Goal: Task Accomplishment & Management: Use online tool/utility

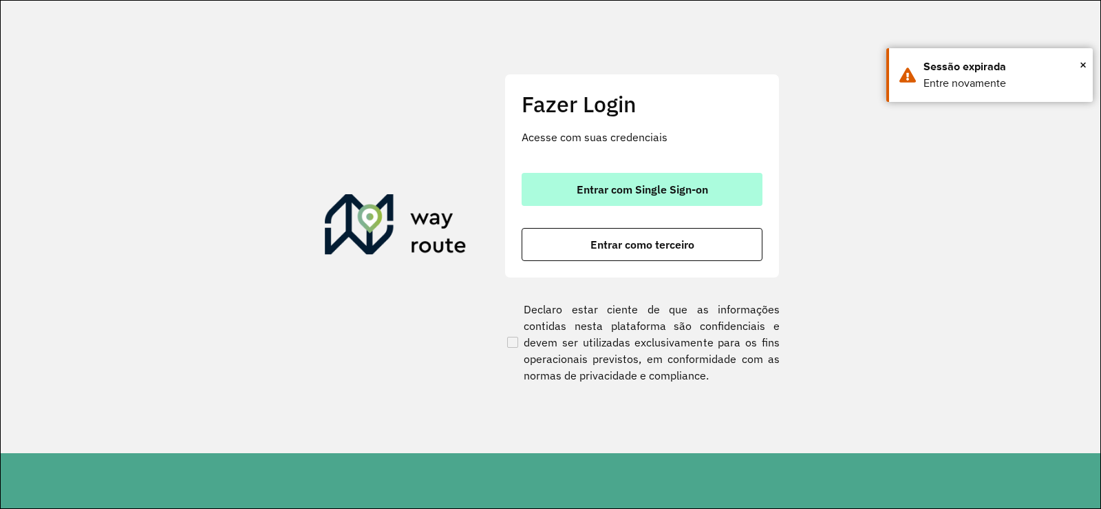
click at [596, 175] on button "Entrar com Single Sign-on" at bounding box center [642, 189] width 241 height 33
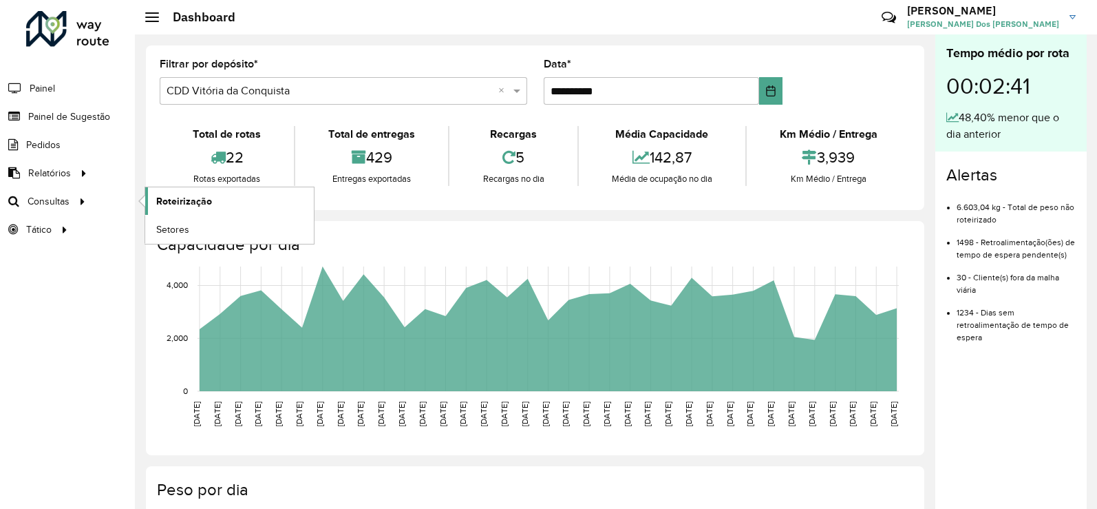
click at [186, 200] on span "Roteirização" at bounding box center [184, 201] width 56 height 14
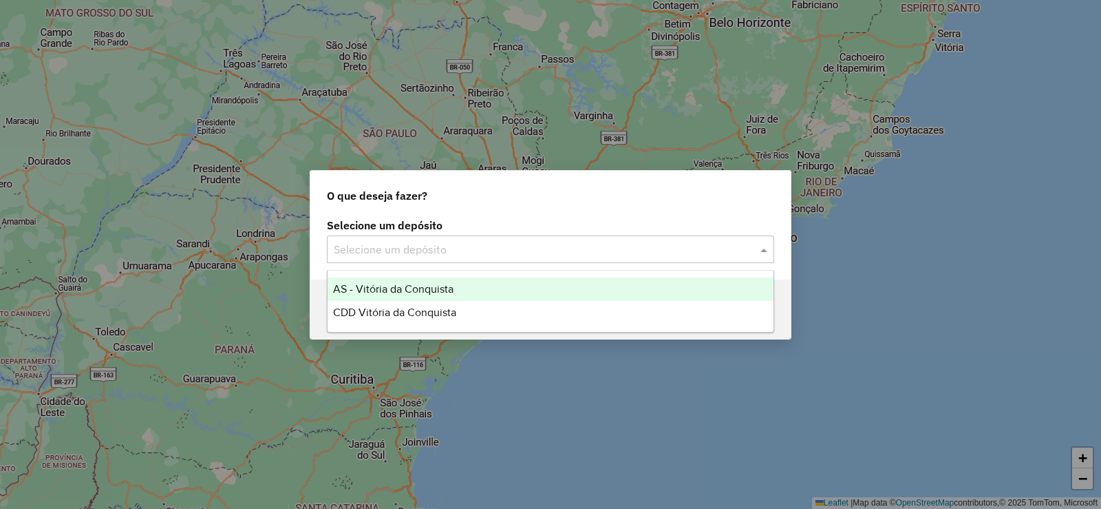
click at [639, 245] on input "text" at bounding box center [537, 250] width 406 height 17
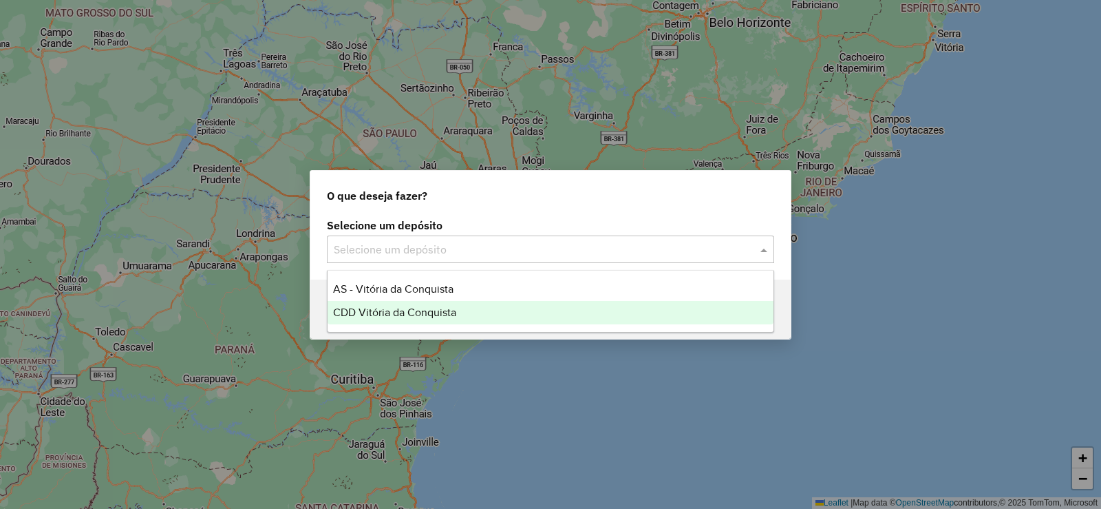
click at [478, 322] on div "CDD Vitória da Conquista" at bounding box center [551, 312] width 446 height 23
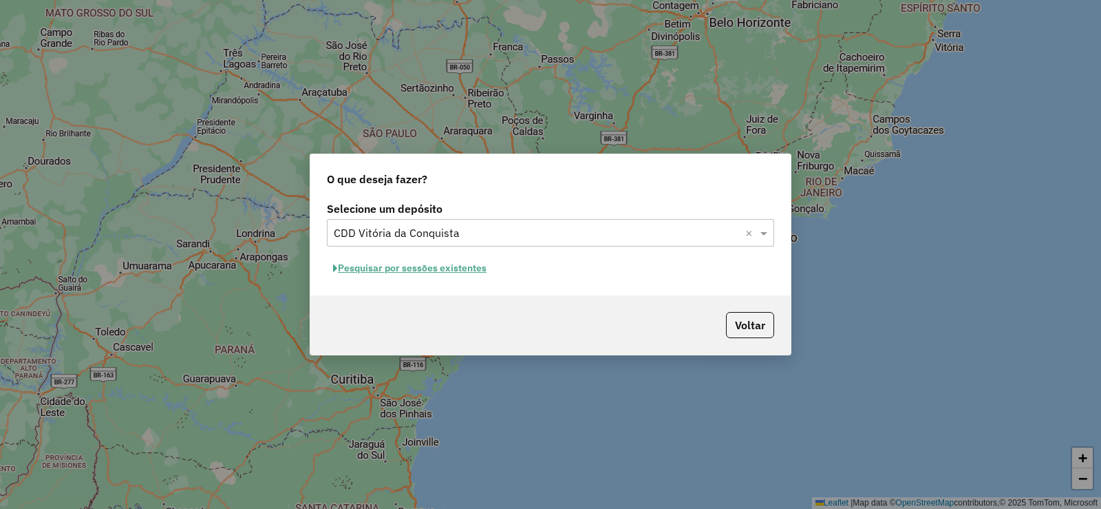
click at [466, 264] on button "Pesquisar por sessões existentes" at bounding box center [410, 267] width 166 height 21
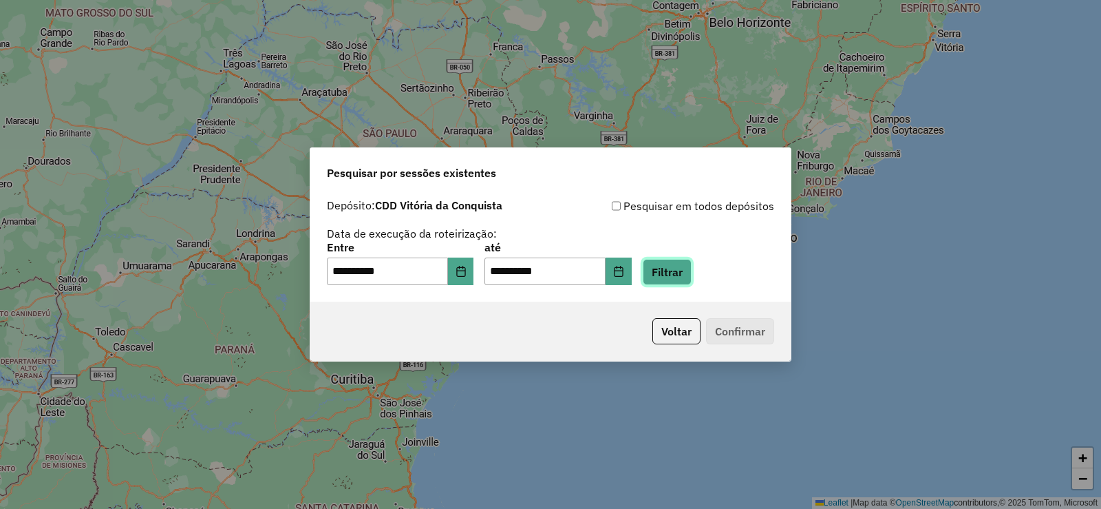
click at [681, 282] on button "Filtrar" at bounding box center [667, 272] width 49 height 26
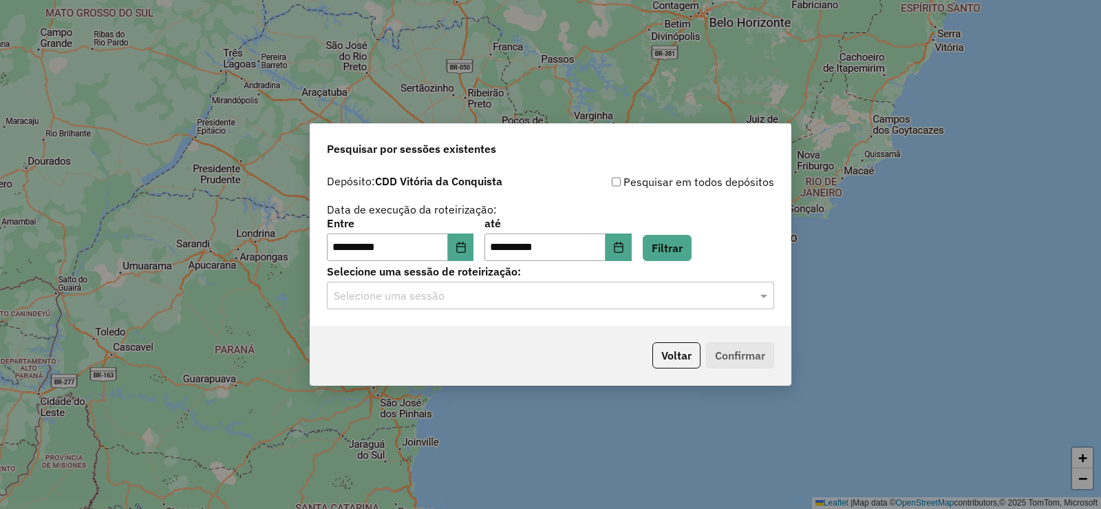
drag, startPoint x: 691, startPoint y: 295, endPoint x: 684, endPoint y: 302, distance: 10.2
click at [688, 297] on input "text" at bounding box center [537, 296] width 406 height 17
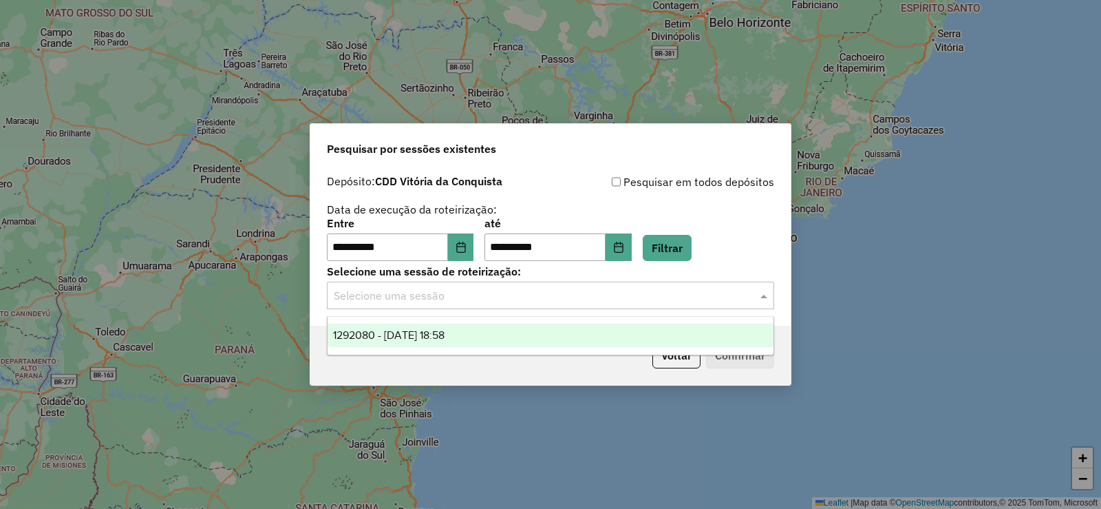
click at [589, 339] on div "1292080 - 10/10/2025 18:58" at bounding box center [551, 335] width 446 height 23
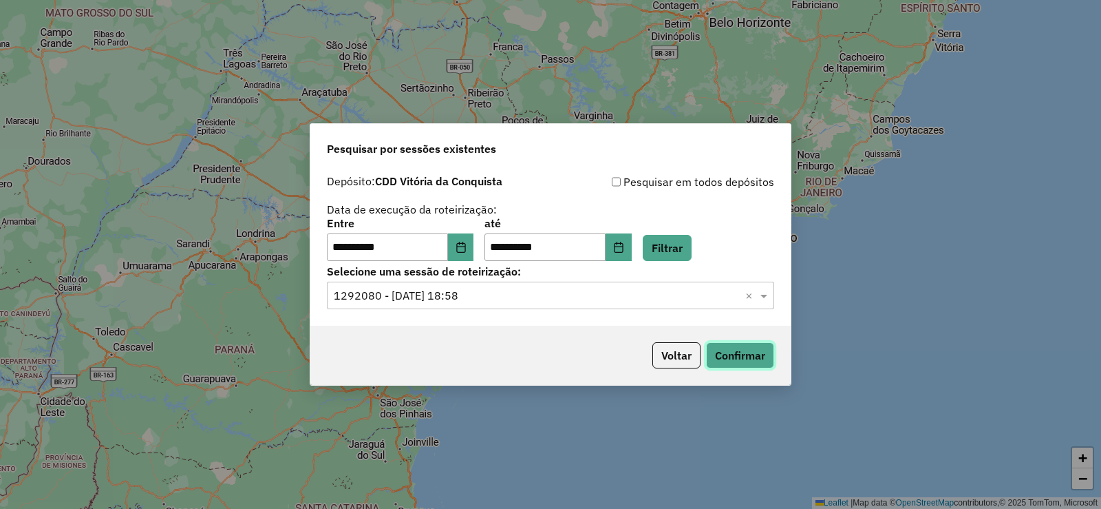
click at [756, 350] on button "Confirmar" at bounding box center [740, 355] width 68 height 26
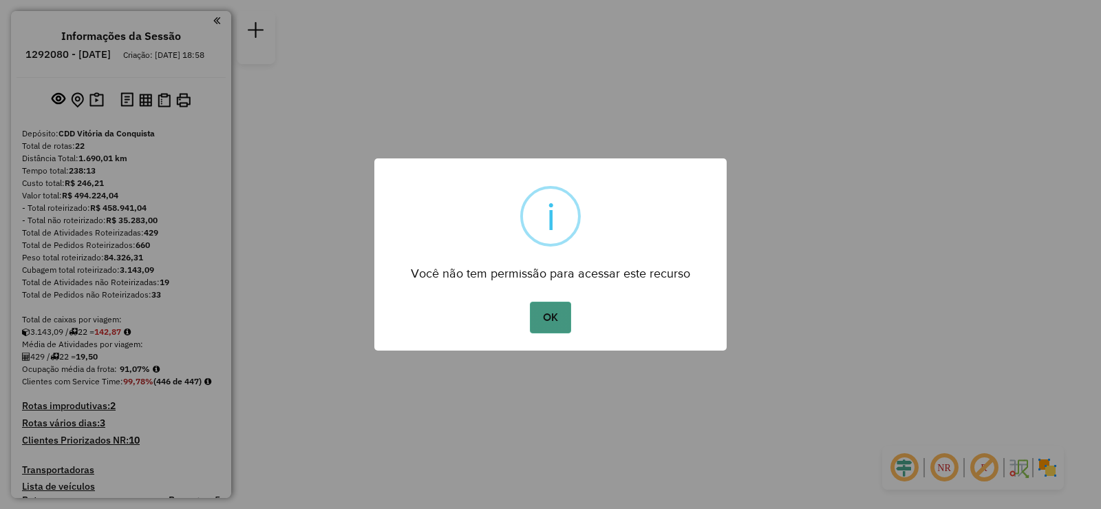
click at [564, 310] on button "OK" at bounding box center [550, 317] width 41 height 32
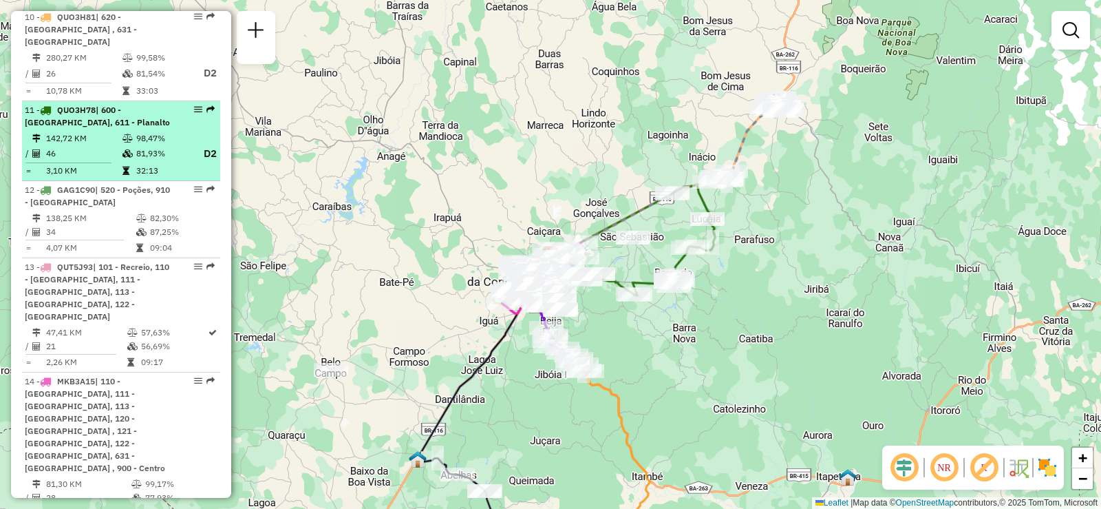
scroll to position [1308, 0]
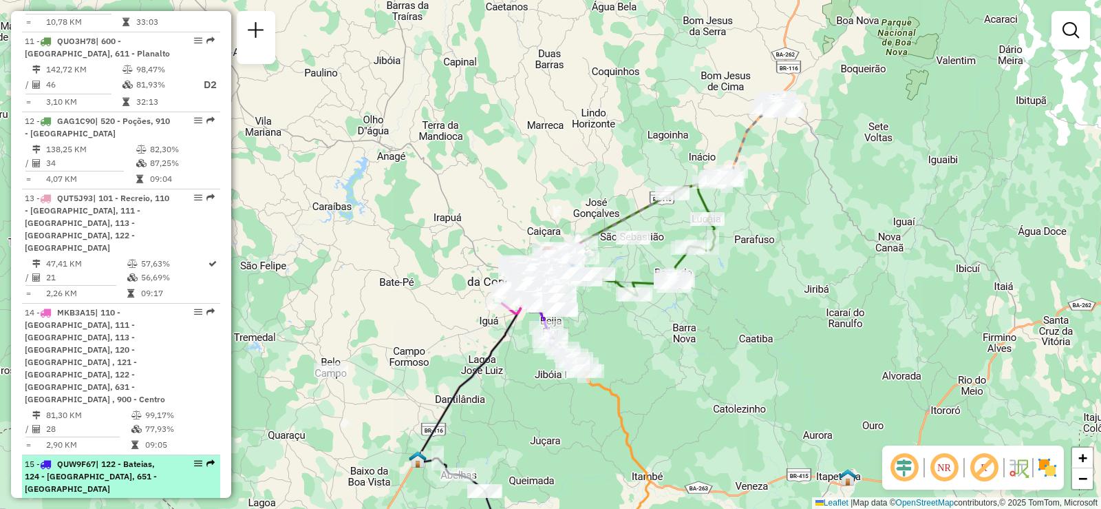
select select "**********"
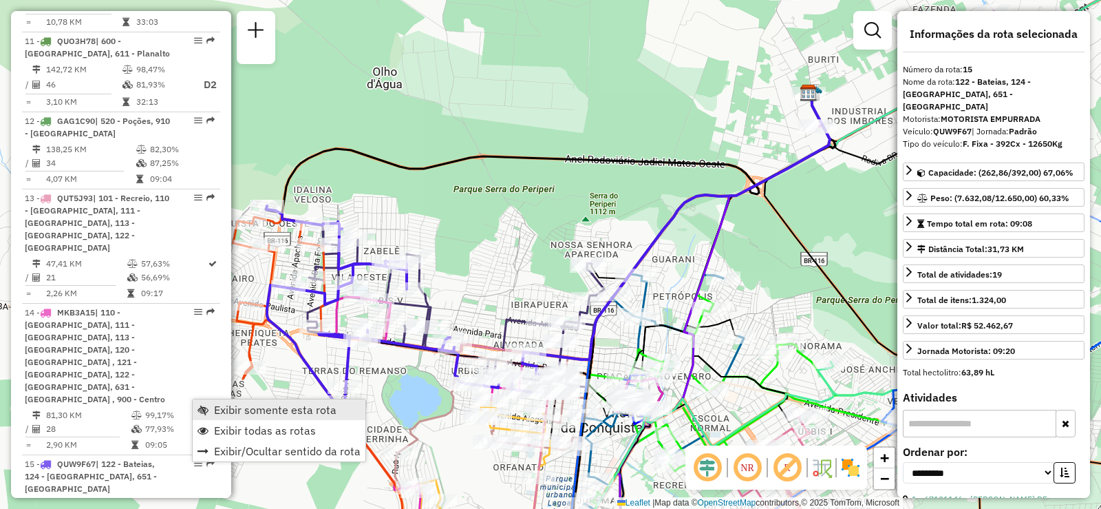
click at [246, 407] on span "Exibir somente esta rota" at bounding box center [275, 409] width 123 height 11
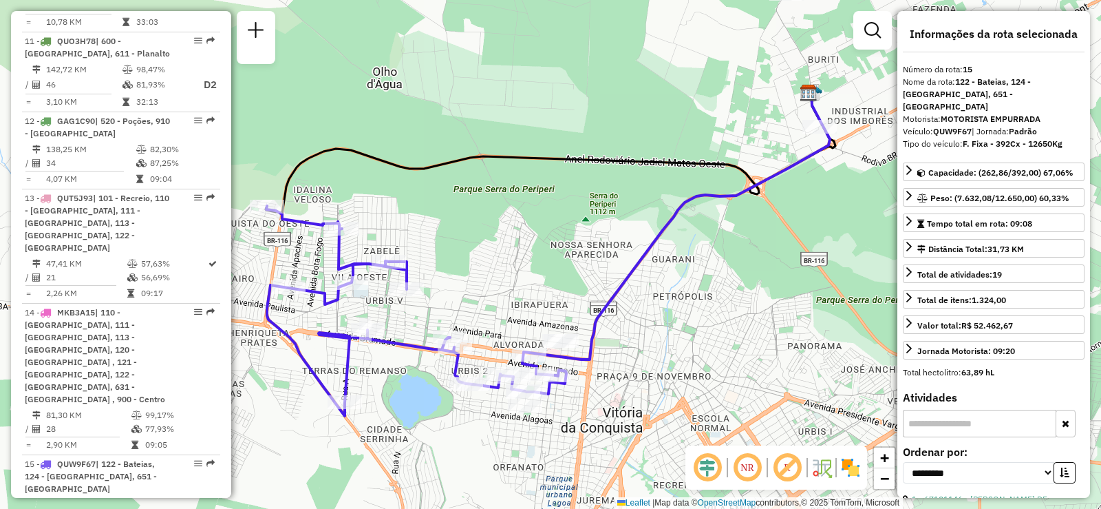
click at [748, 467] on em at bounding box center [747, 467] width 33 height 33
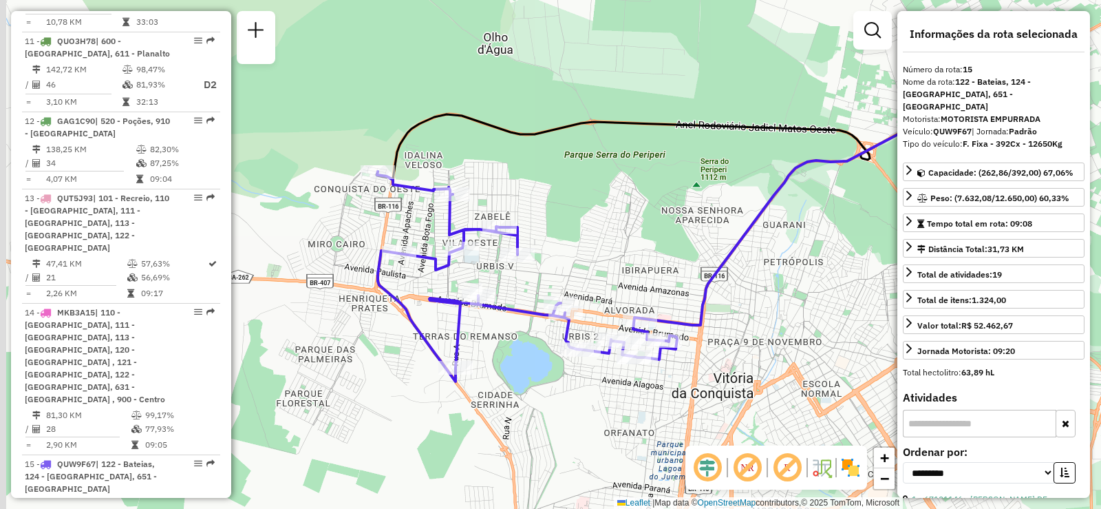
drag, startPoint x: 682, startPoint y: 371, endPoint x: 793, endPoint y: 337, distance: 116.0
click at [793, 337] on div "Janela de atendimento Grade de atendimento Capacidade Transportadoras Veículos …" at bounding box center [550, 254] width 1101 height 509
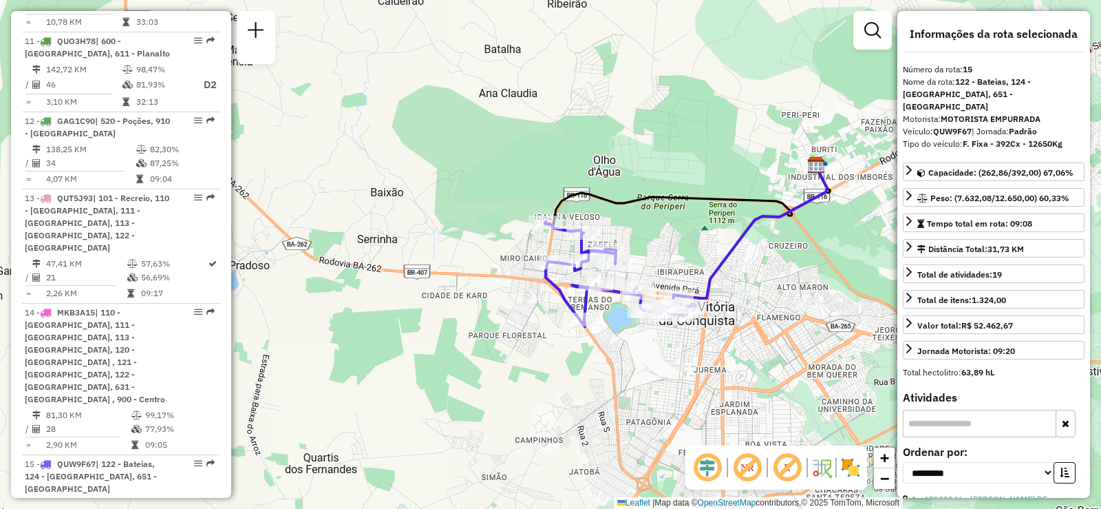
drag, startPoint x: 645, startPoint y: 261, endPoint x: 650, endPoint y: 238, distance: 23.4
click at [650, 238] on div "Janela de atendimento Grade de atendimento Capacidade Transportadoras Veículos …" at bounding box center [550, 254] width 1101 height 509
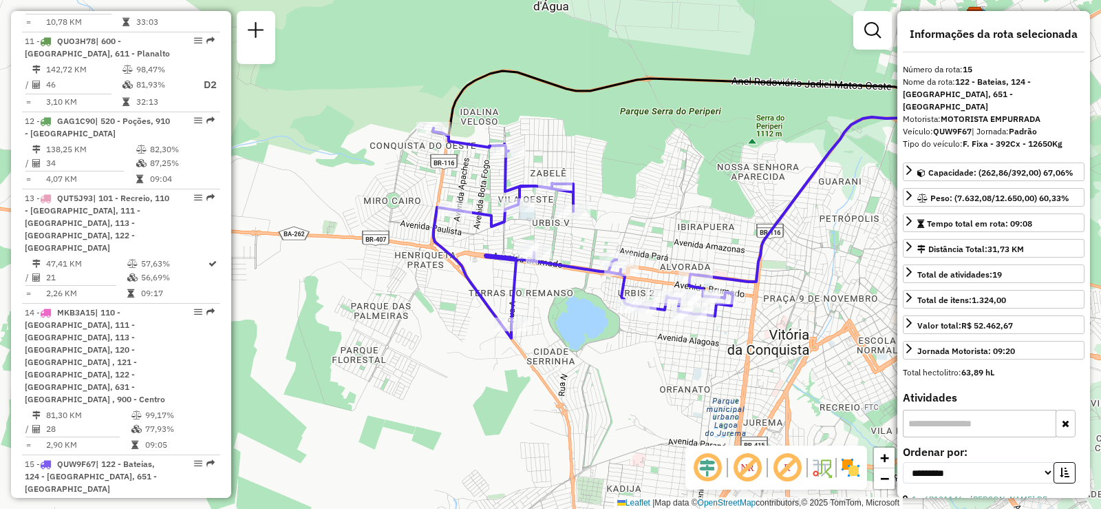
drag, startPoint x: 642, startPoint y: 257, endPoint x: 634, endPoint y: 180, distance: 77.5
click at [634, 180] on div "Janela de atendimento Grade de atendimento Capacidade Transportadoras Veículos …" at bounding box center [550, 254] width 1101 height 509
drag, startPoint x: 664, startPoint y: 117, endPoint x: 681, endPoint y: 107, distance: 19.7
click at [674, 111] on div "Janela de atendimento Grade de atendimento Capacidade Transportadoras Veículos …" at bounding box center [550, 254] width 1101 height 509
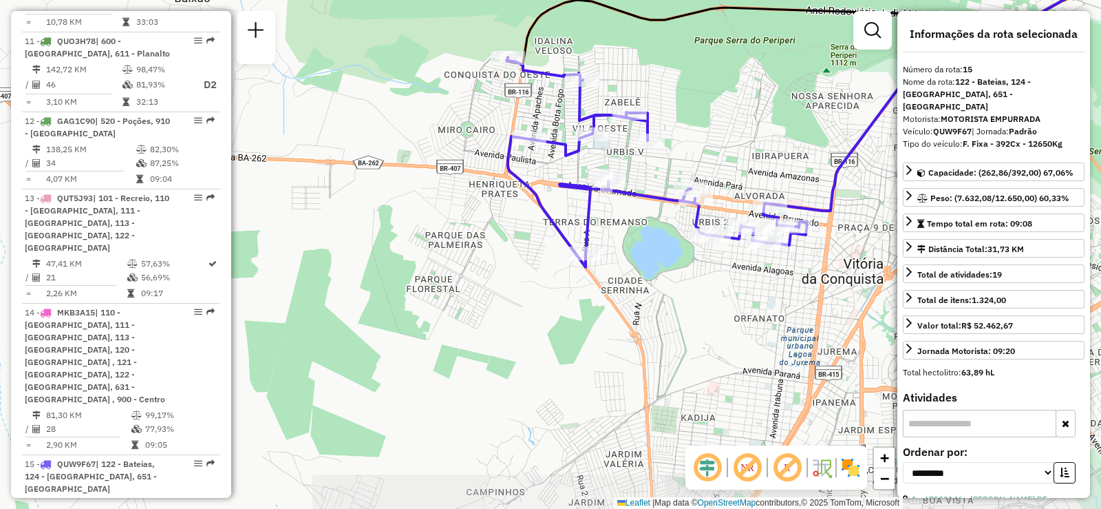
drag, startPoint x: 758, startPoint y: 156, endPoint x: 679, endPoint y: 130, distance: 82.5
click at [679, 130] on div "Janela de atendimento Grade de atendimento Capacidade Transportadoras Veículos …" at bounding box center [550, 254] width 1101 height 509
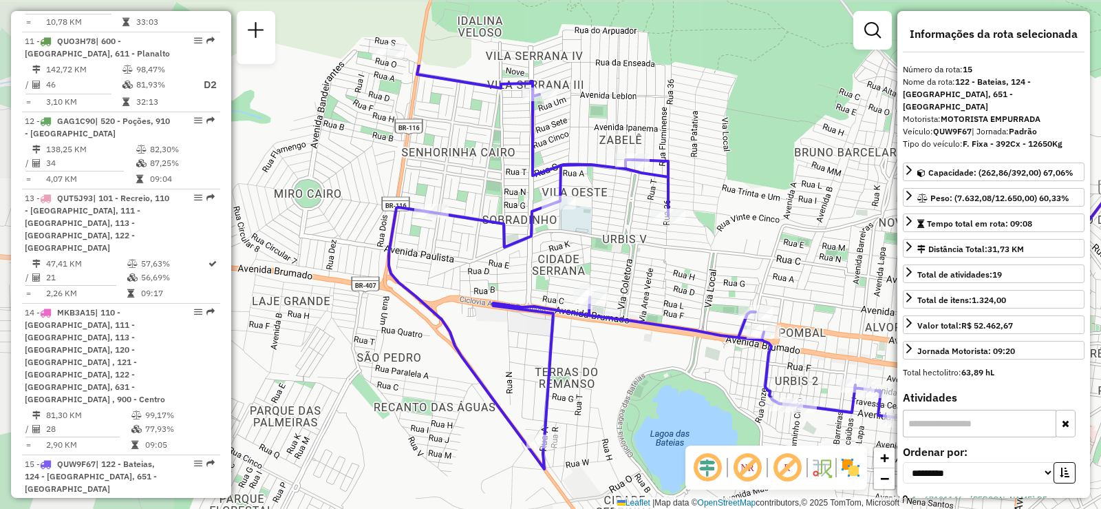
drag, startPoint x: 558, startPoint y: 127, endPoint x: 691, endPoint y: 194, distance: 149.0
click at [691, 194] on div "Janela de atendimento Grade de atendimento Capacidade Transportadoras Veículos …" at bounding box center [550, 254] width 1101 height 509
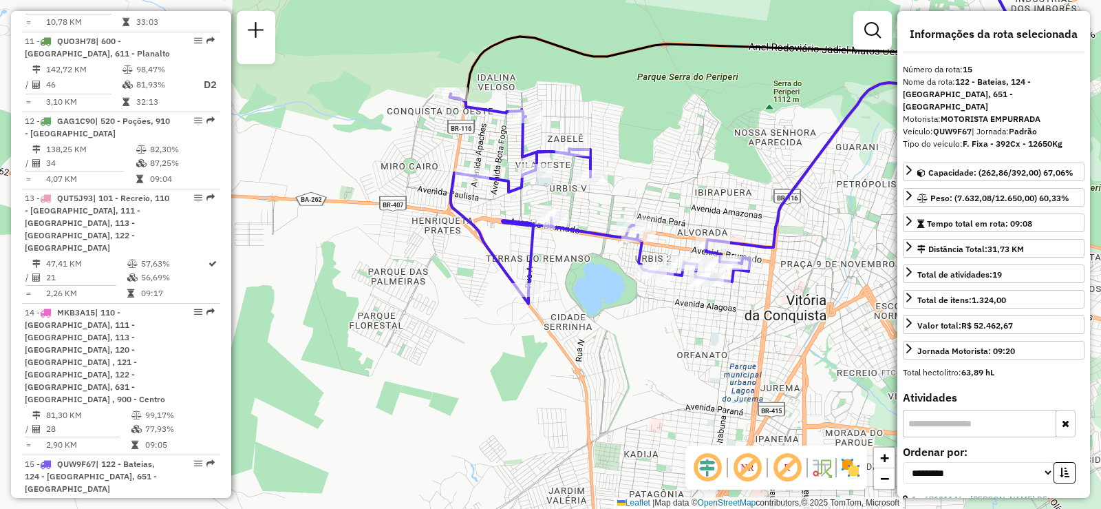
drag, startPoint x: 743, startPoint y: 200, endPoint x: 692, endPoint y: 196, distance: 51.8
click at [692, 196] on div "Janela de atendimento Grade de atendimento Capacidade Transportadoras Veículos …" at bounding box center [550, 254] width 1101 height 509
